Goal: Check status: Check status

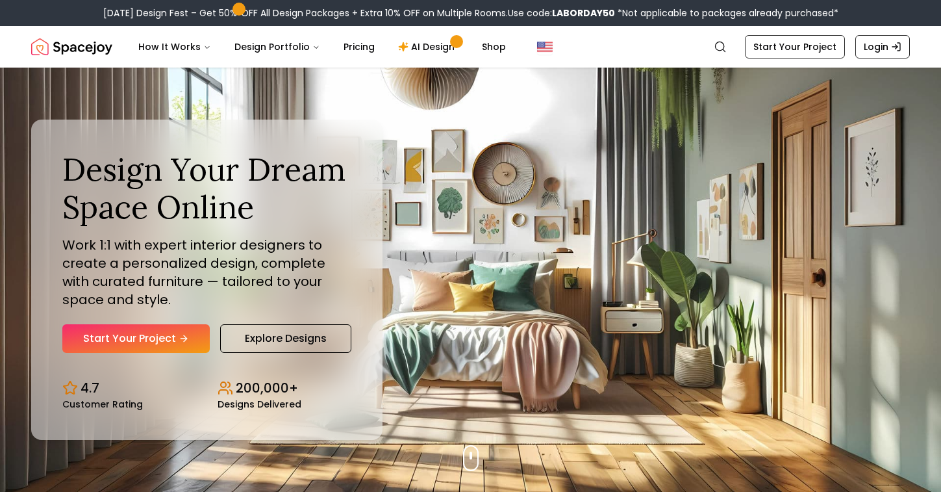
click at [882, 41] on link "Login" at bounding box center [883, 46] width 55 height 23
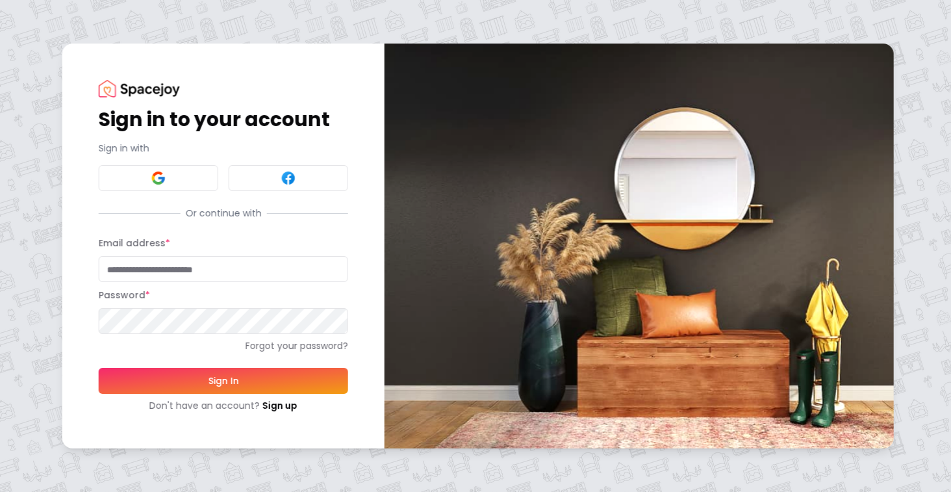
type input "**********"
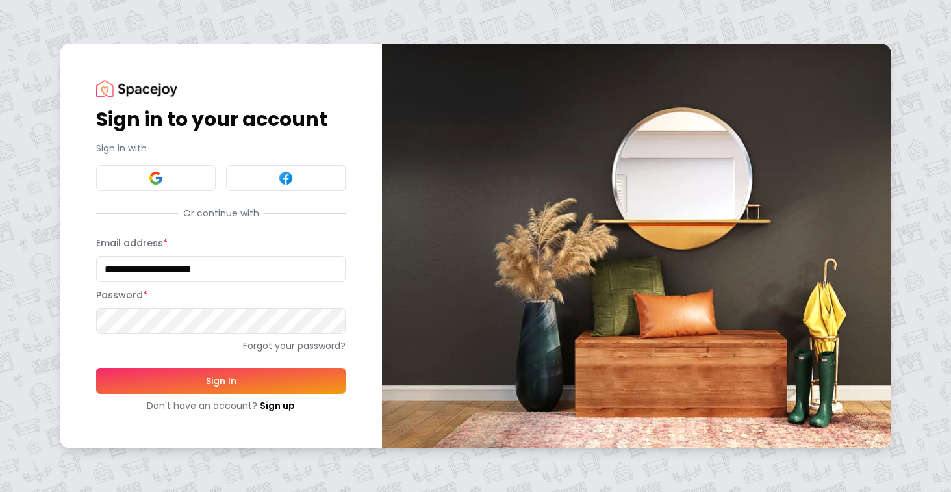
click at [220, 370] on button "Sign In" at bounding box center [220, 381] width 249 height 26
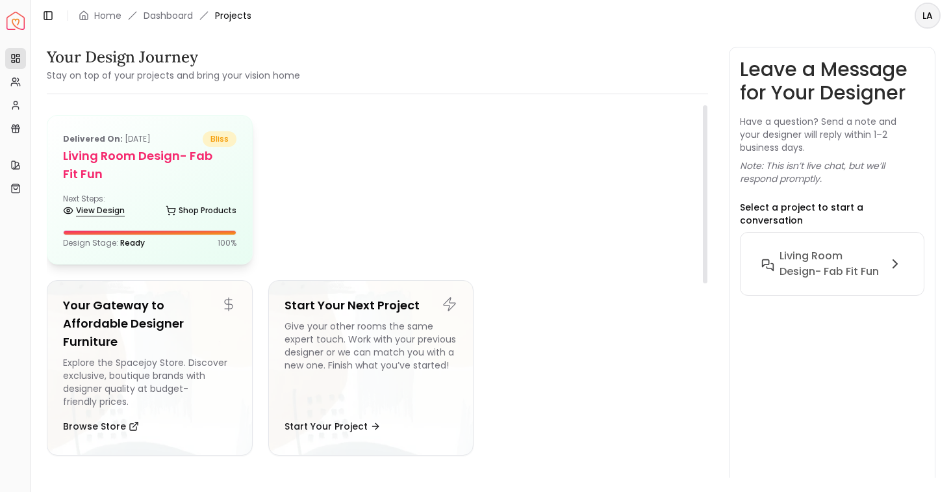
click at [99, 201] on link "View Design" at bounding box center [94, 210] width 62 height 18
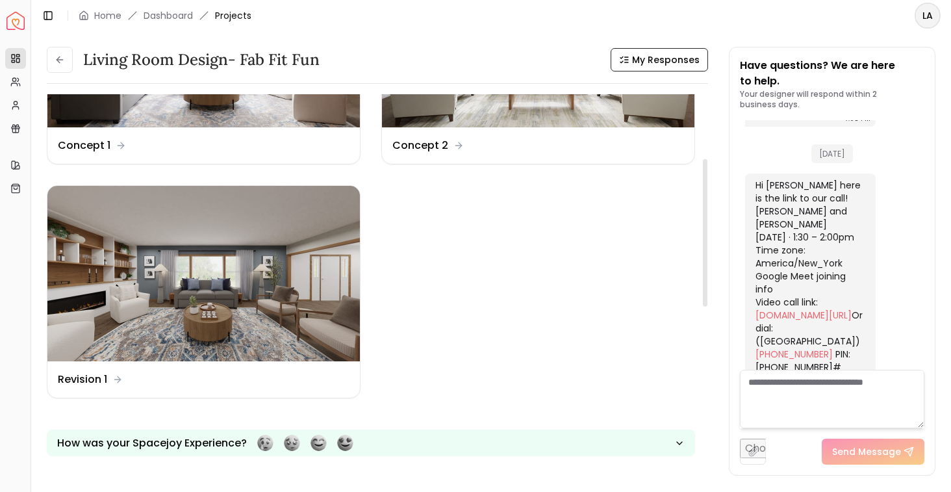
scroll to position [162, 0]
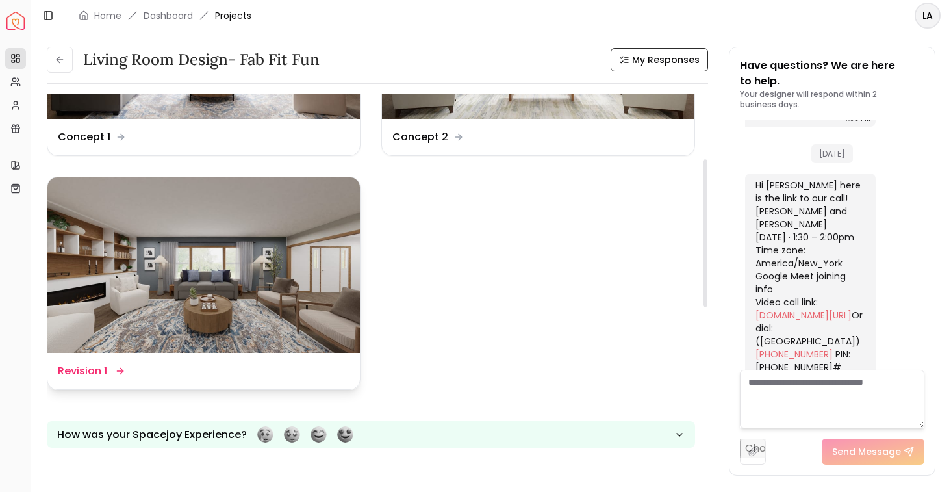
click at [63, 379] on div "Design Name Revision 1" at bounding box center [203, 371] width 312 height 36
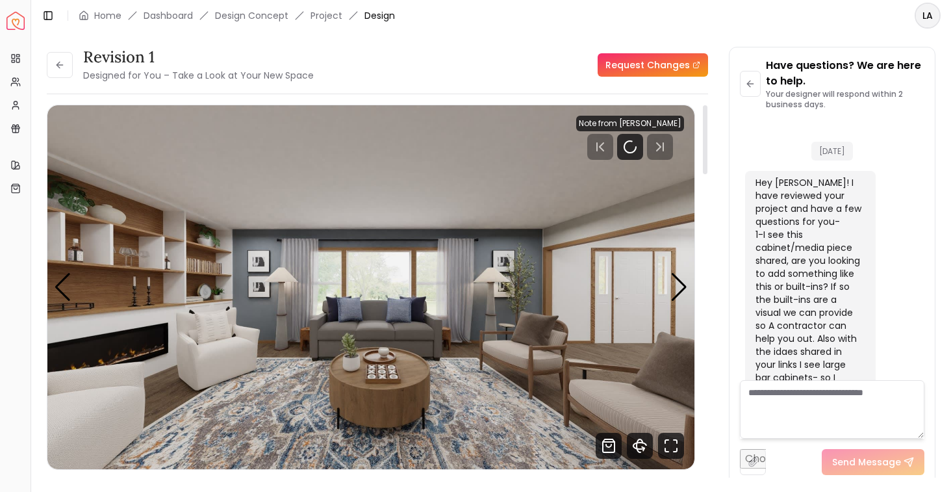
scroll to position [4966, 0]
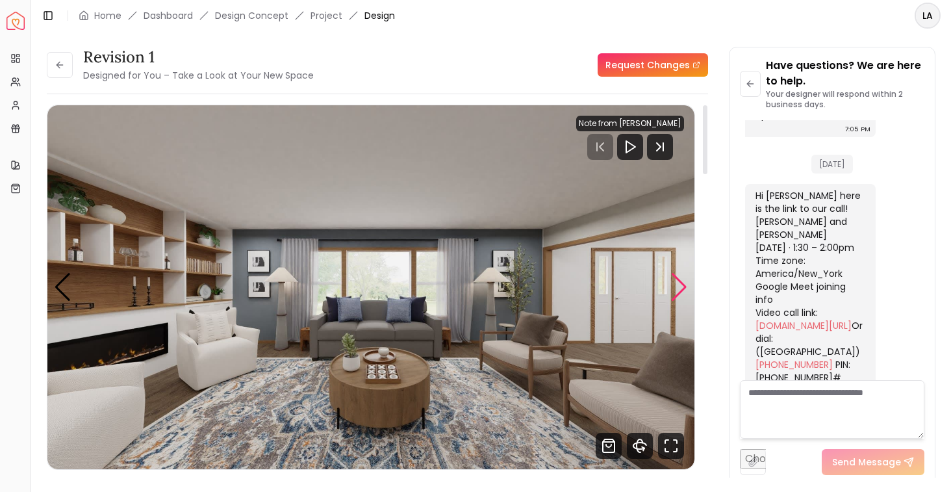
click at [678, 283] on div "Next slide" at bounding box center [679, 287] width 18 height 29
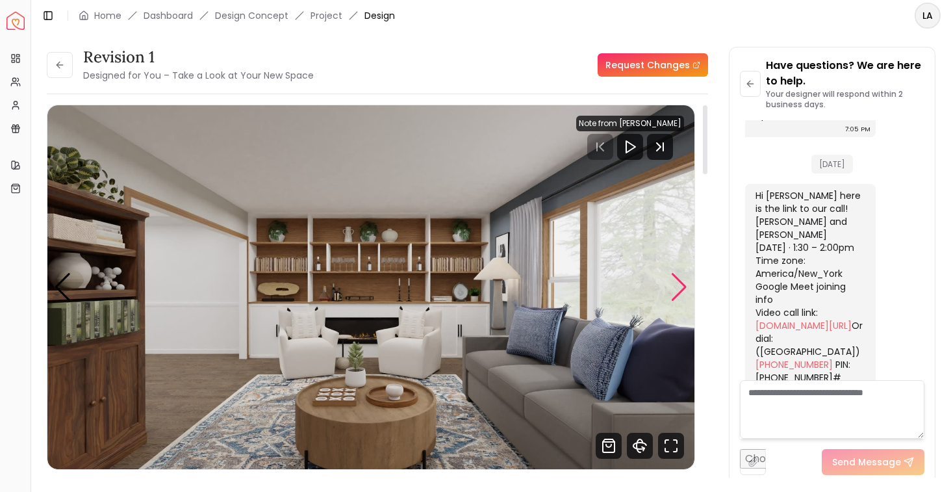
click at [678, 283] on div "Next slide" at bounding box center [679, 287] width 18 height 29
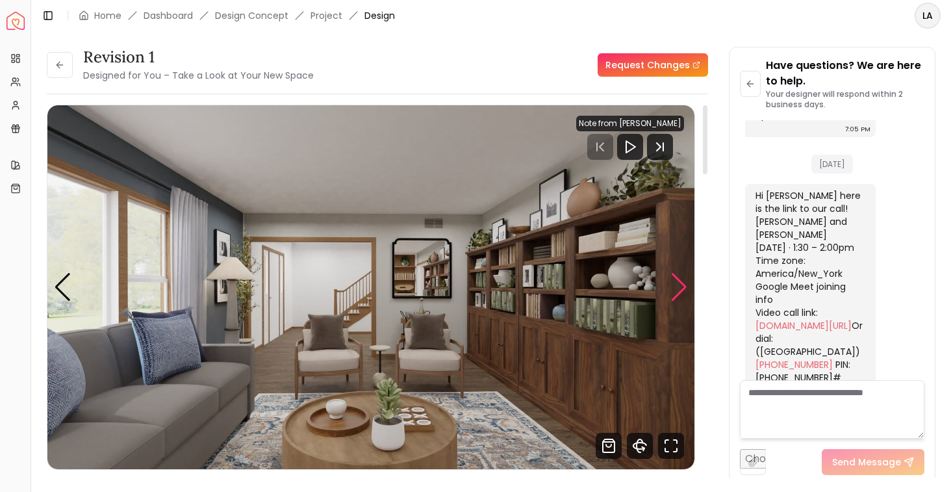
click at [678, 283] on div "Next slide" at bounding box center [679, 287] width 18 height 29
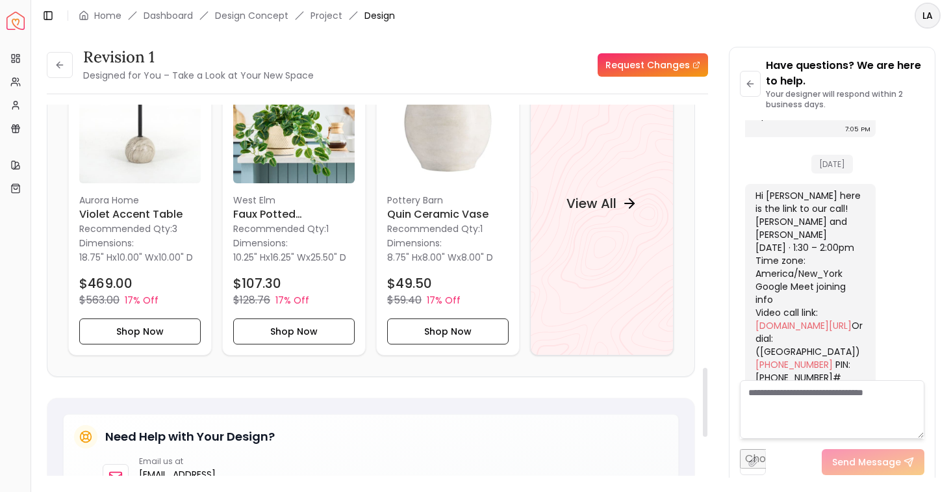
scroll to position [1267, 0]
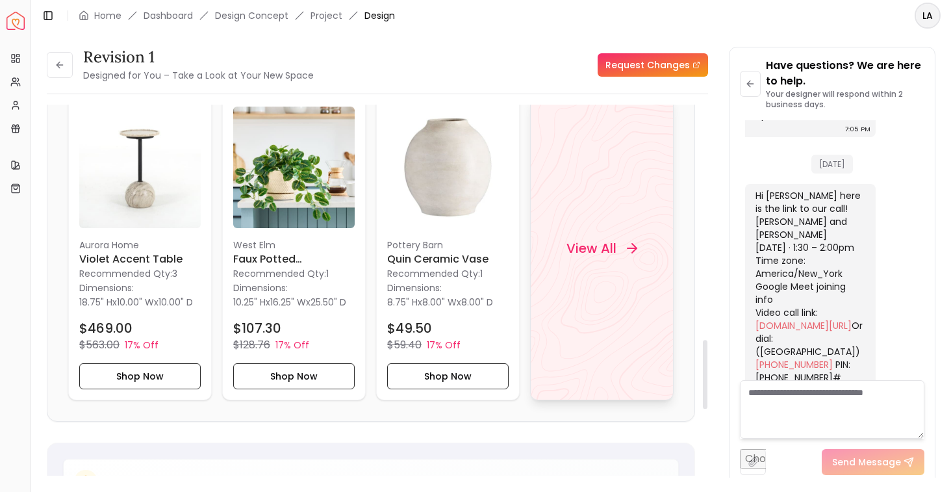
click at [571, 257] on h4 "View All" at bounding box center [591, 248] width 50 height 18
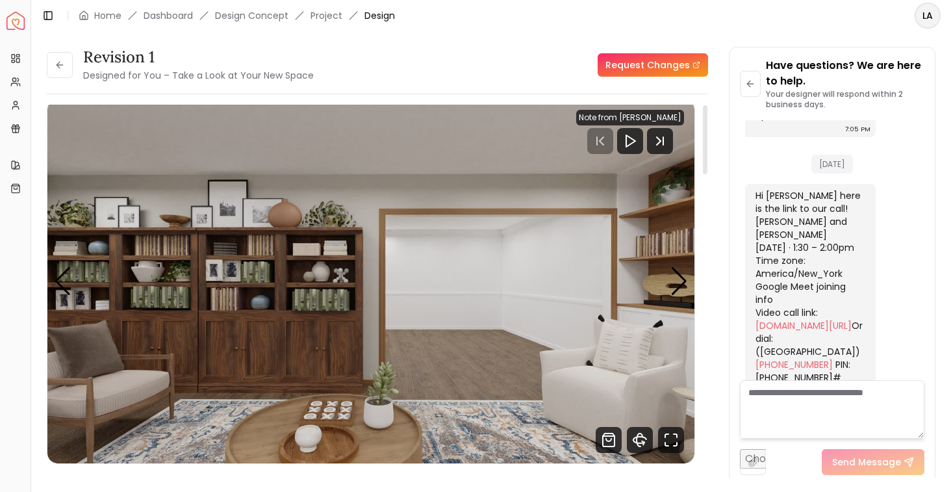
scroll to position [0, 0]
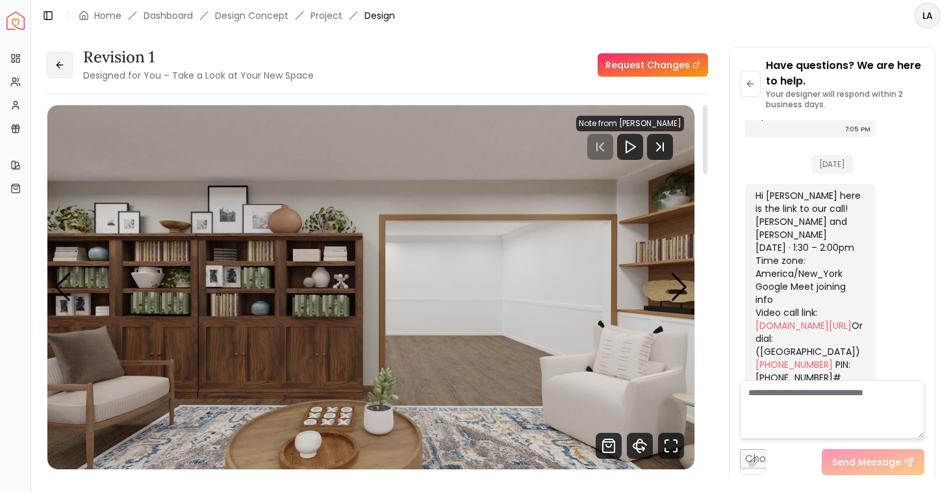
click at [60, 70] on button at bounding box center [60, 65] width 26 height 26
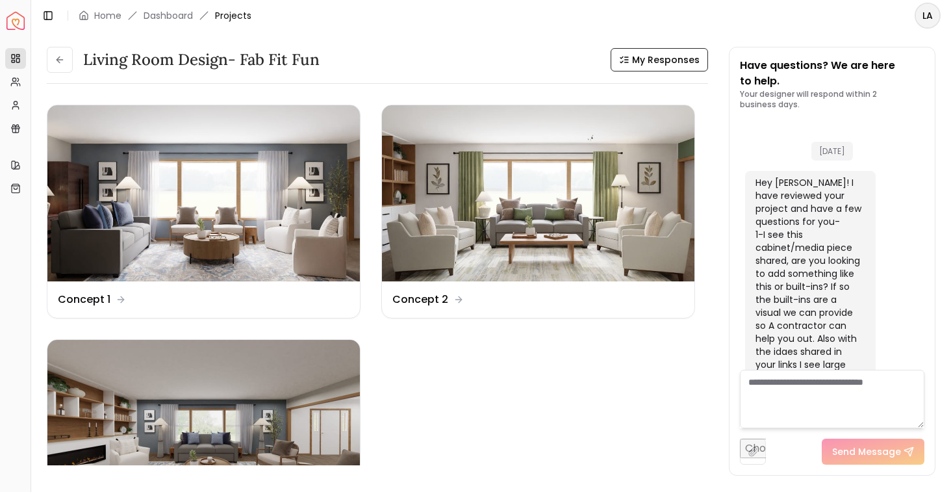
scroll to position [4976, 0]
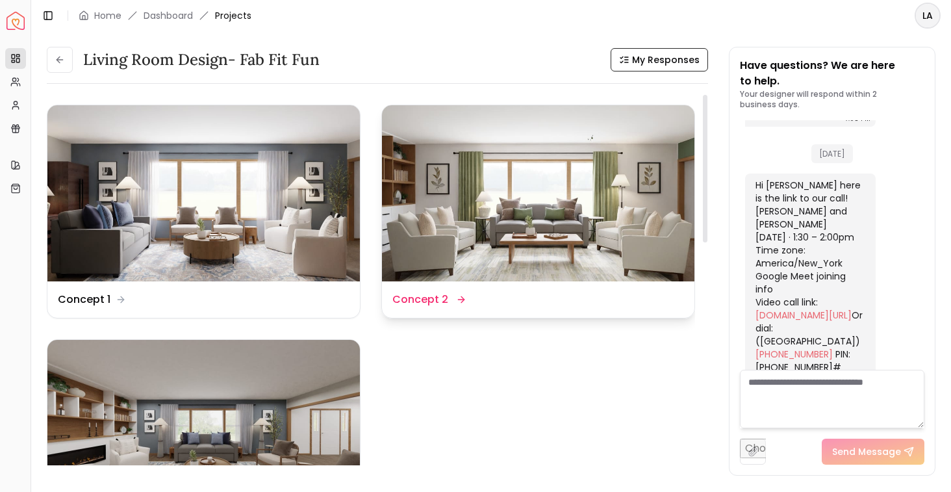
click at [599, 214] on img at bounding box center [538, 193] width 312 height 176
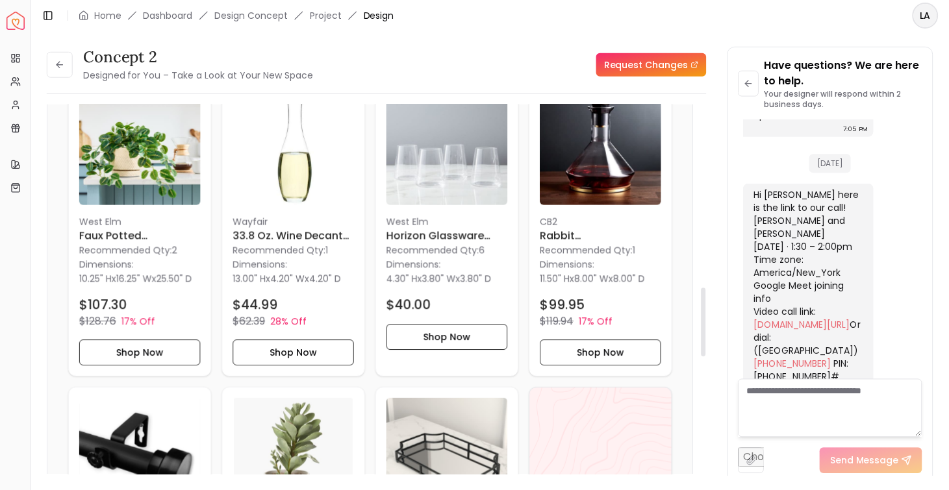
scroll to position [1283, 0]
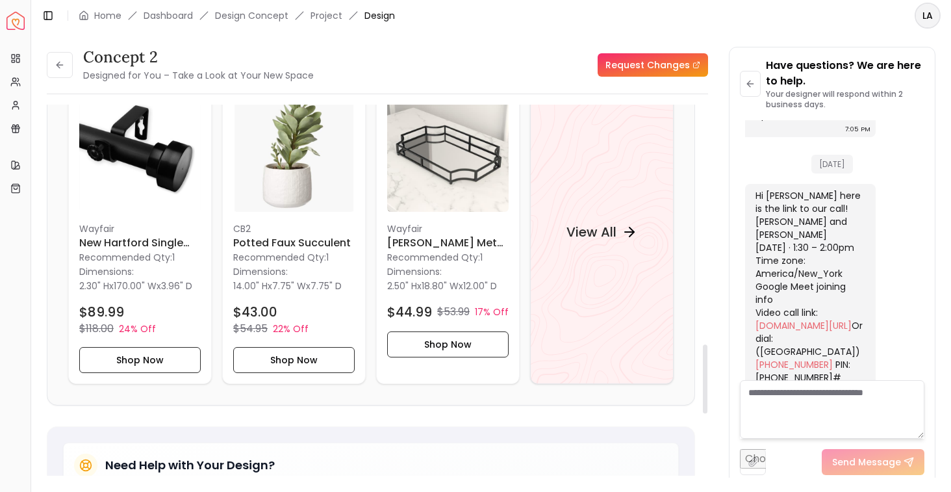
click at [543, 296] on div "View All" at bounding box center [602, 231] width 144 height 305
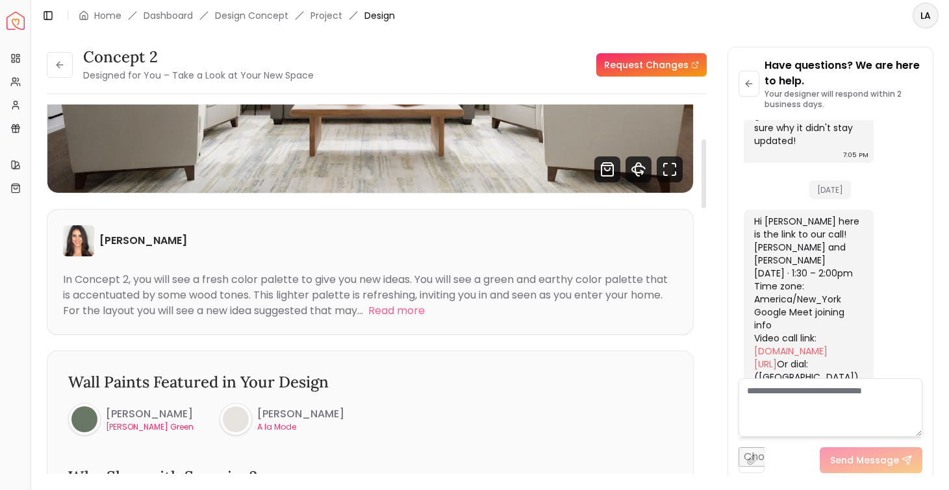
scroll to position [0, 0]
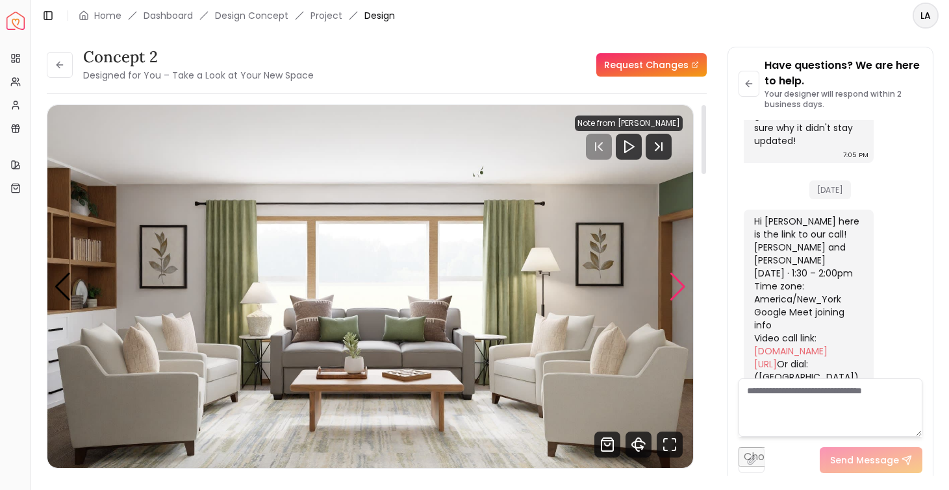
click at [670, 288] on div "Next slide" at bounding box center [678, 287] width 18 height 29
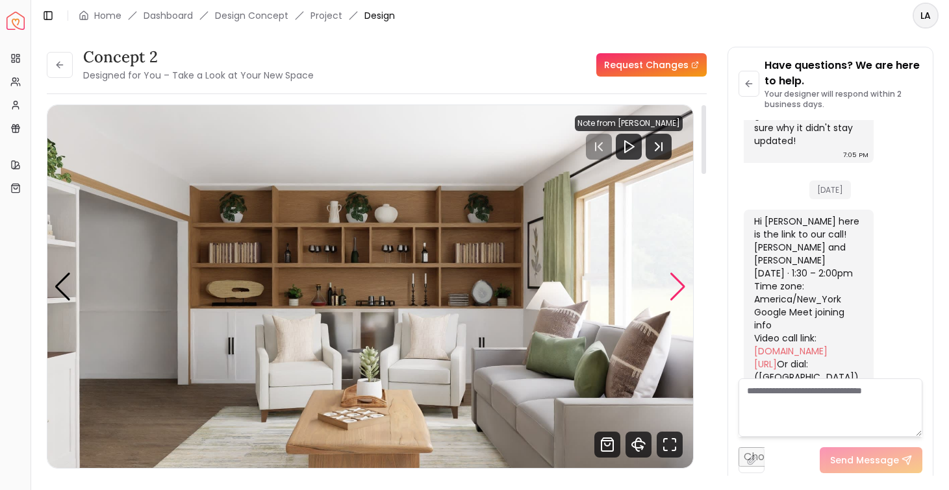
click at [670, 288] on div "Next slide" at bounding box center [678, 287] width 18 height 29
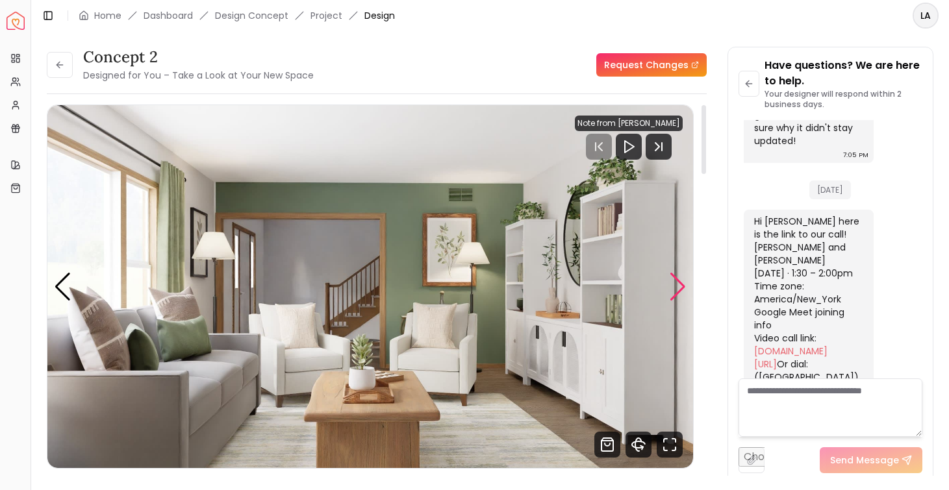
click at [670, 288] on div "Next slide" at bounding box center [678, 287] width 18 height 29
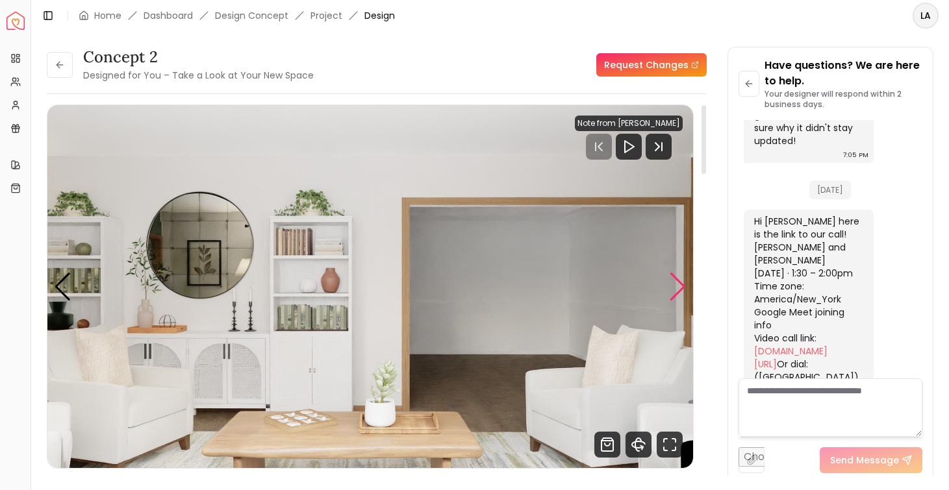
click at [670, 288] on div "Next slide" at bounding box center [678, 287] width 18 height 29
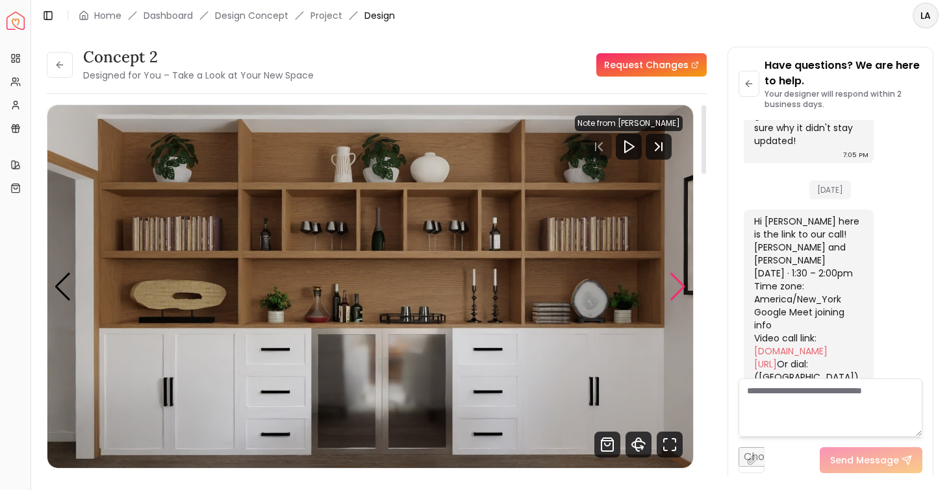
click at [670, 288] on div "Next slide" at bounding box center [678, 287] width 18 height 29
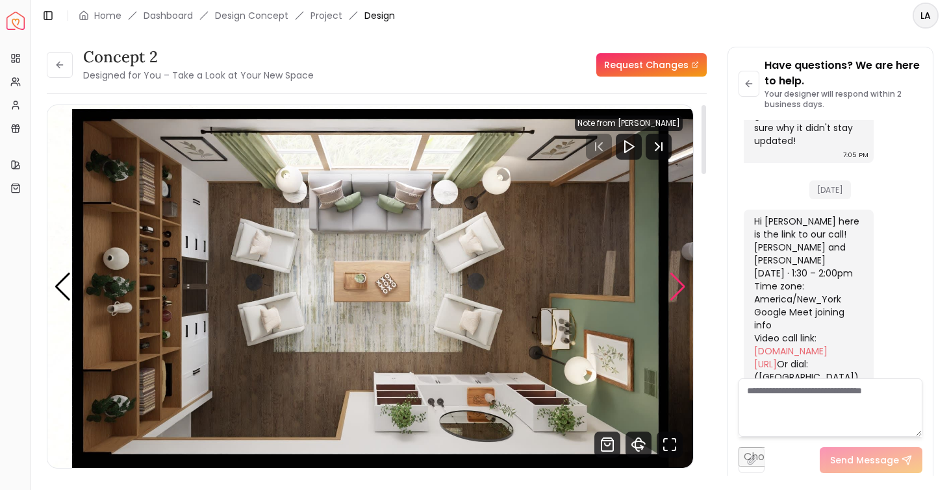
click at [670, 288] on div "Next slide" at bounding box center [678, 287] width 18 height 29
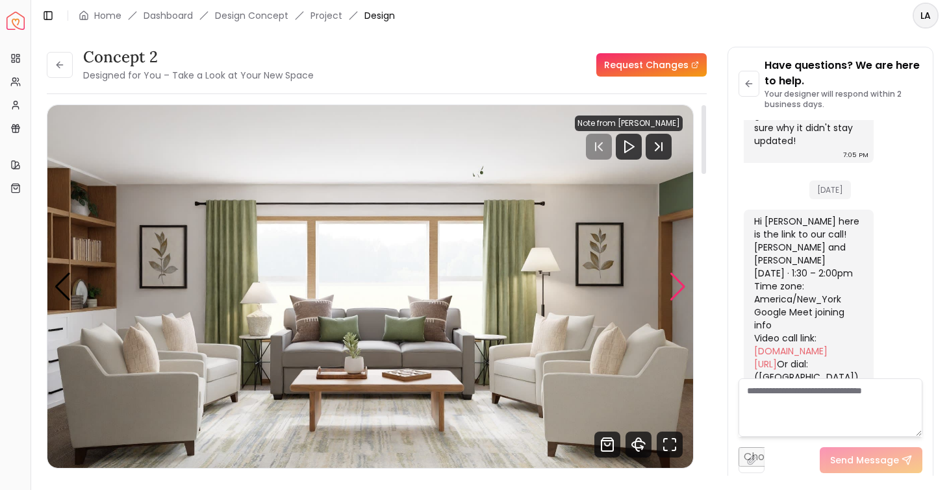
click at [670, 288] on div "Next slide" at bounding box center [678, 287] width 18 height 29
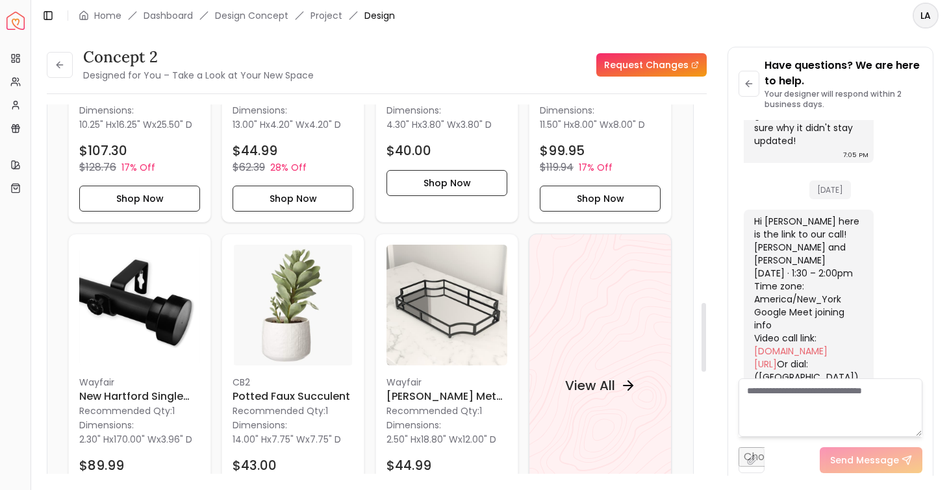
scroll to position [1169, 0]
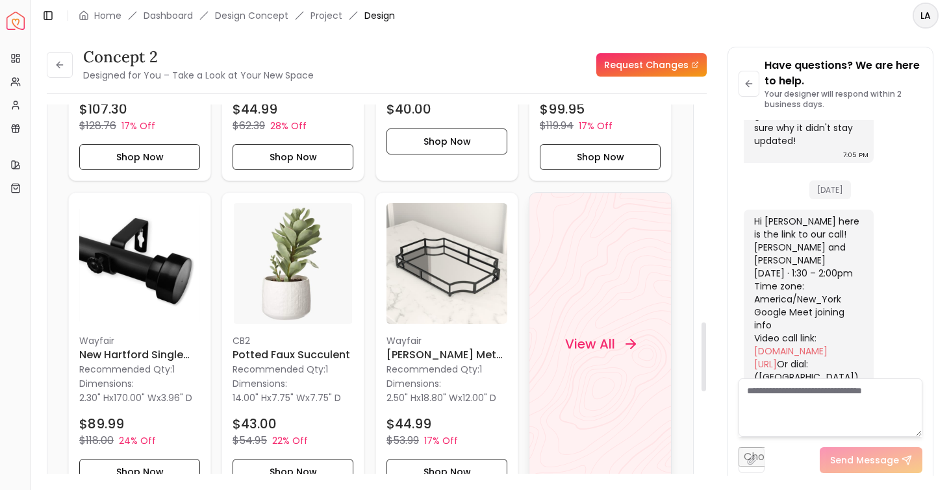
click at [632, 352] on icon at bounding box center [631, 345] width 16 height 16
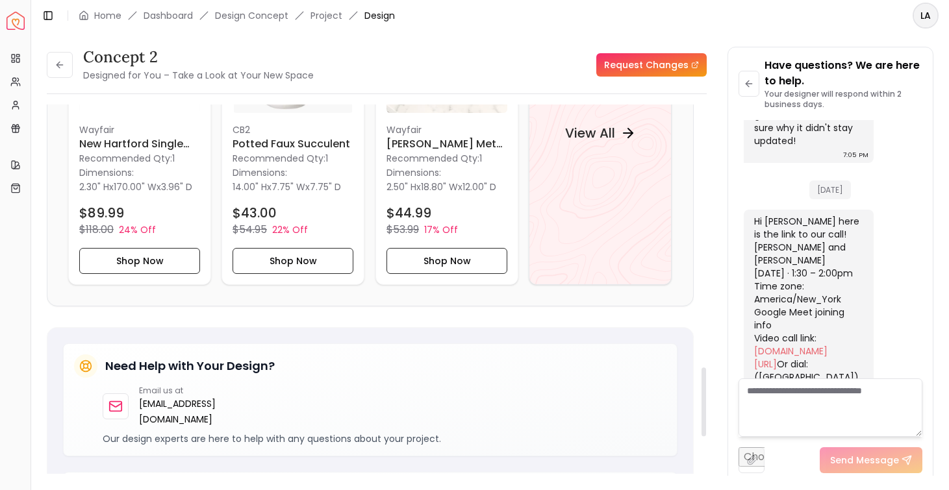
scroll to position [1413, 0]
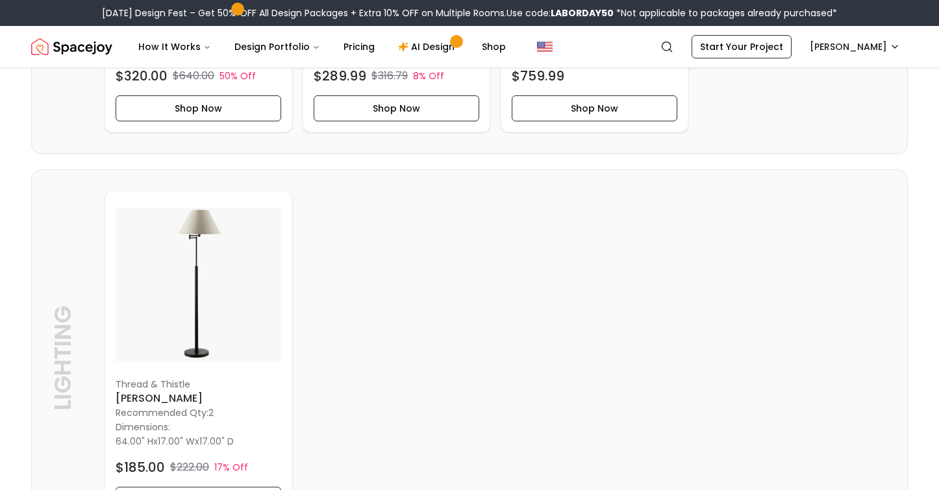
scroll to position [3865, 0]
